Goal: Navigation & Orientation: Find specific page/section

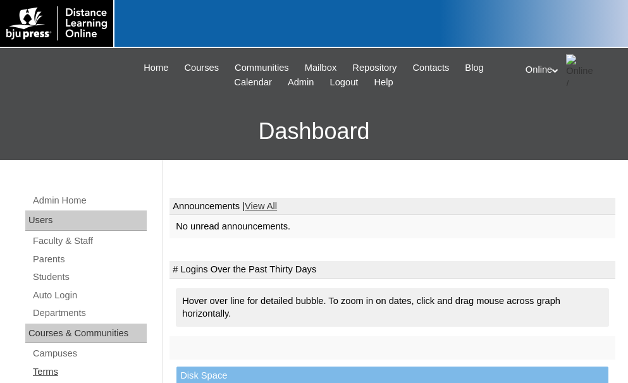
click at [51, 372] on link "Terms" at bounding box center [89, 372] width 115 height 16
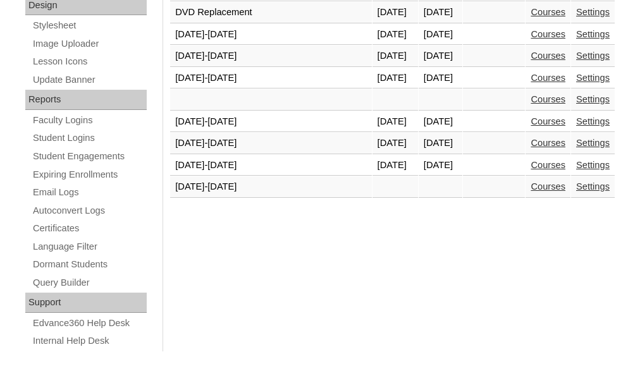
scroll to position [616, 0]
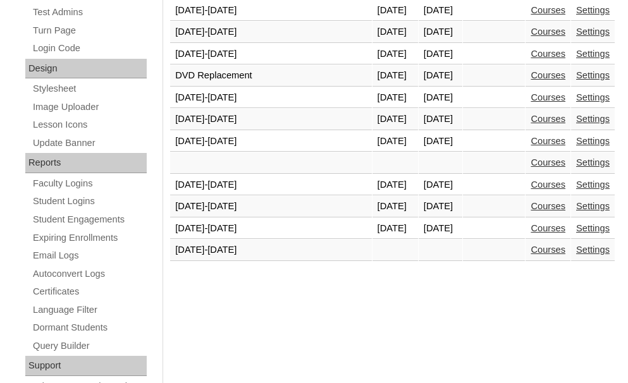
click at [536, 205] on link "Courses" at bounding box center [547, 206] width 35 height 10
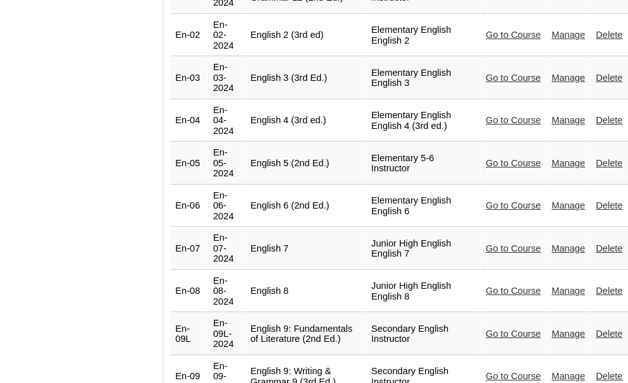
scroll to position [1833, 0]
